Goal: Transaction & Acquisition: Download file/media

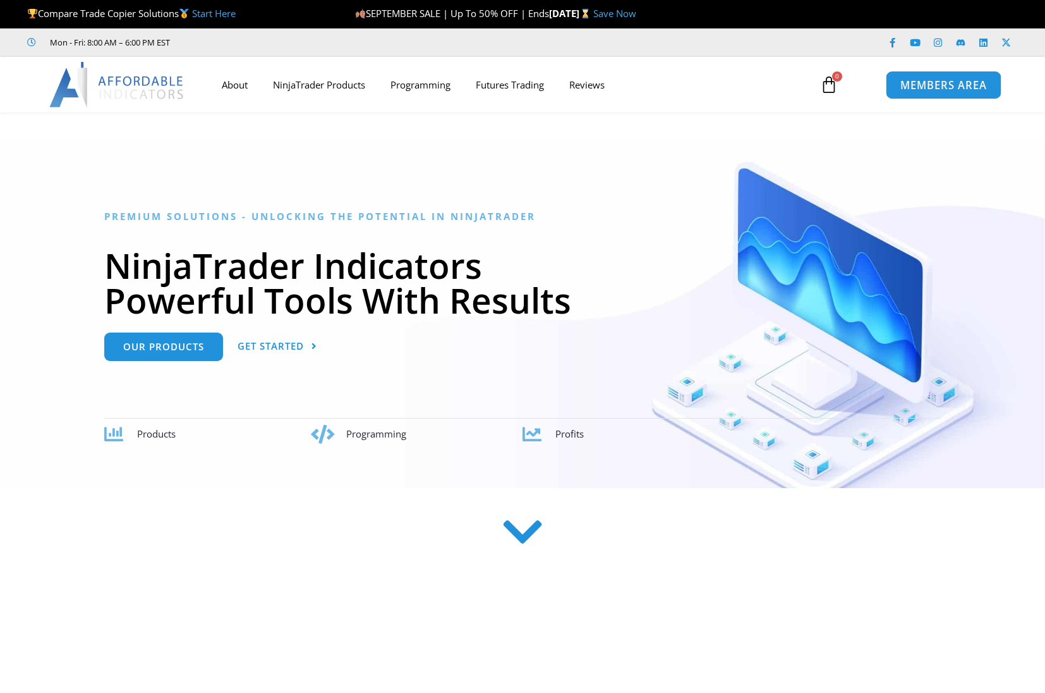
click at [949, 89] on span "MEMBERS AREA" at bounding box center [943, 85] width 87 height 11
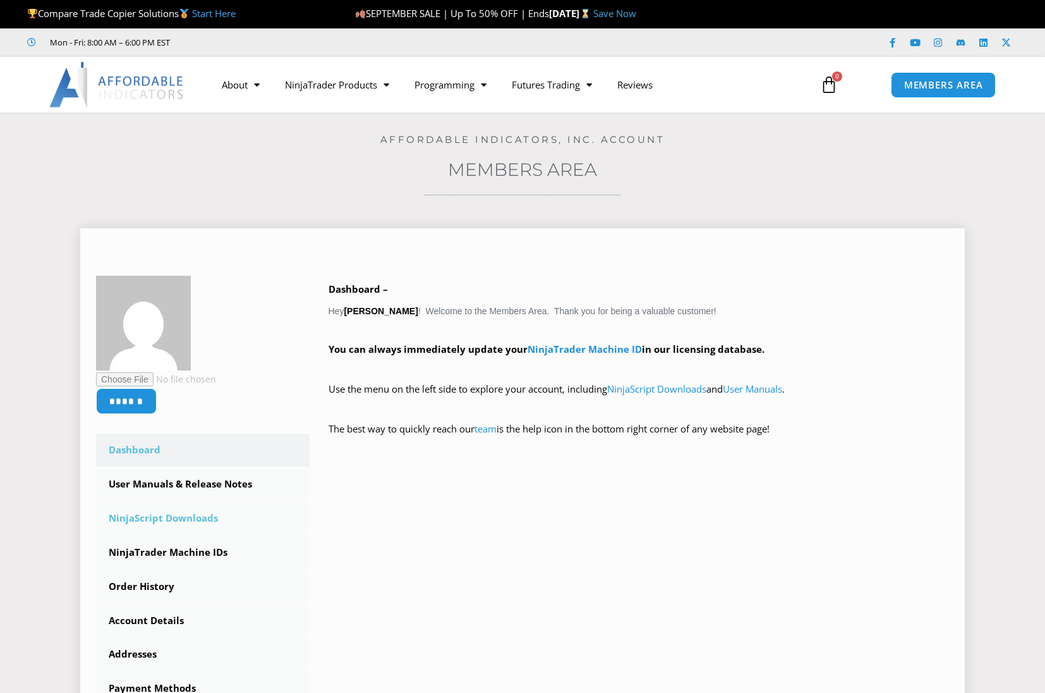
click at [171, 511] on link "NinjaScript Downloads" at bounding box center [203, 518] width 214 height 33
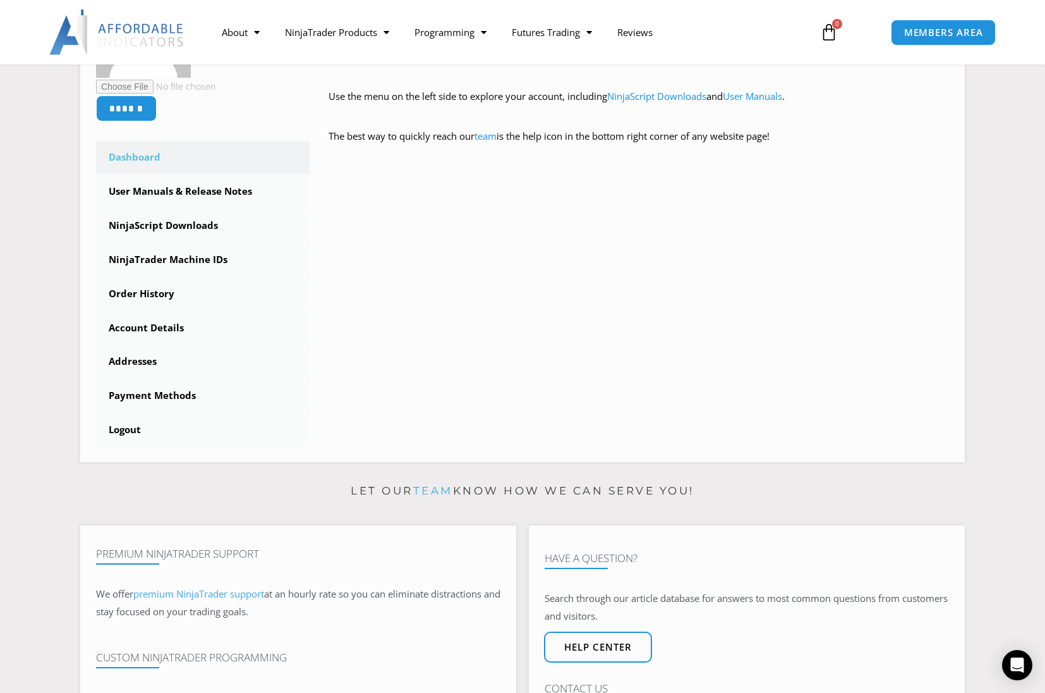
scroll to position [442, 0]
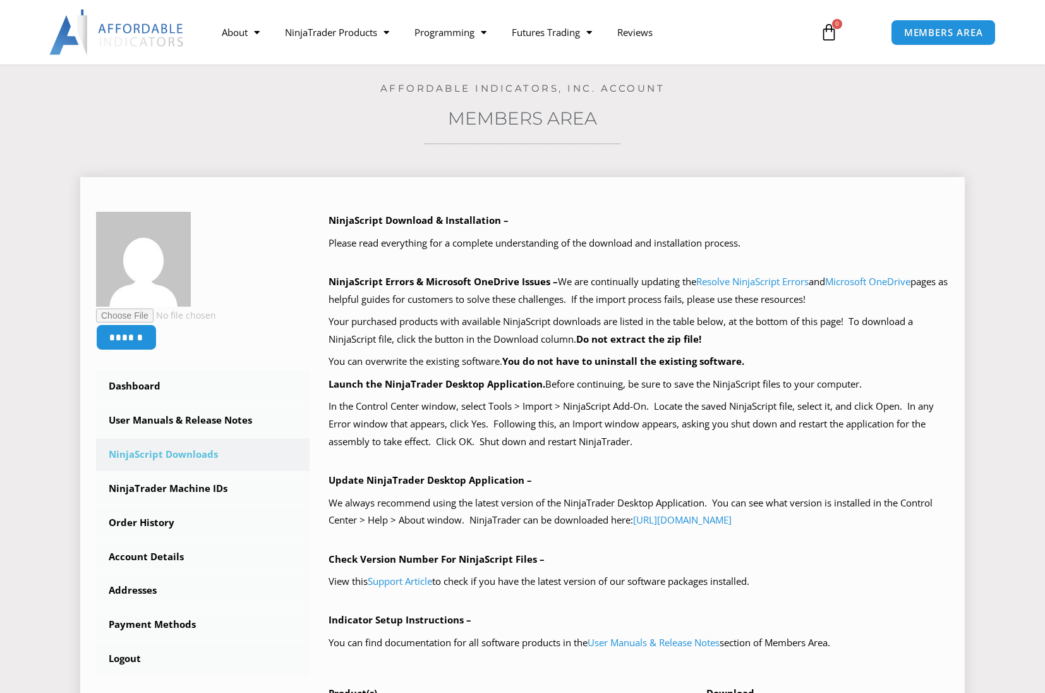
scroll to position [253, 0]
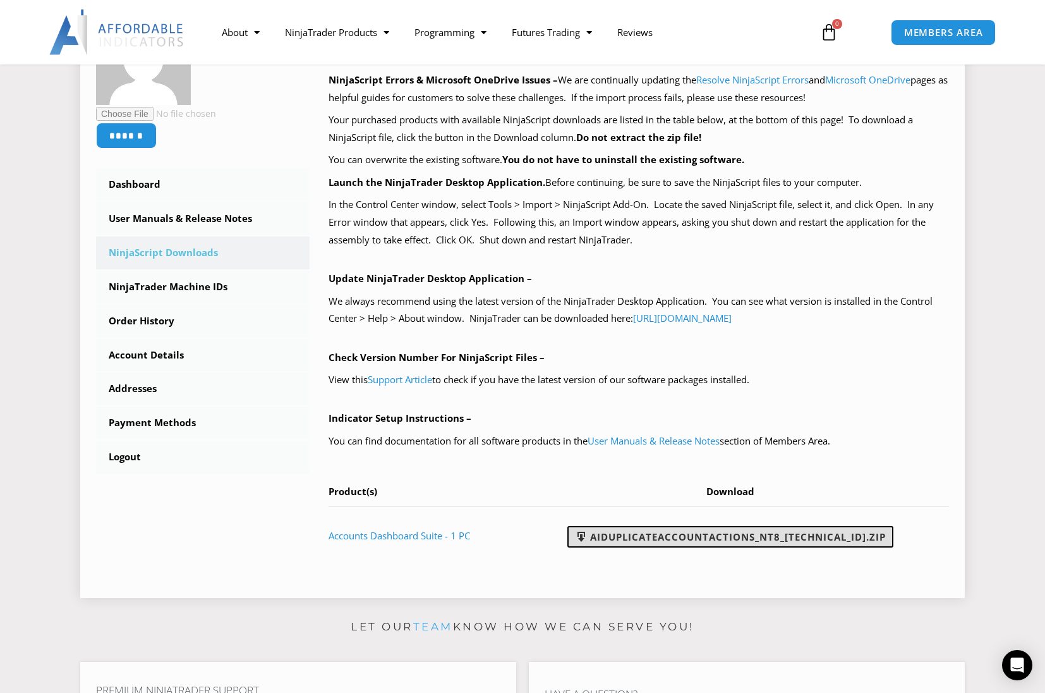
click at [722, 532] on link "AIDuplicateAccountActions_NT8_[TECHNICAL_ID].zip" at bounding box center [731, 536] width 326 height 21
